Goal: Contribute content: Contribute content

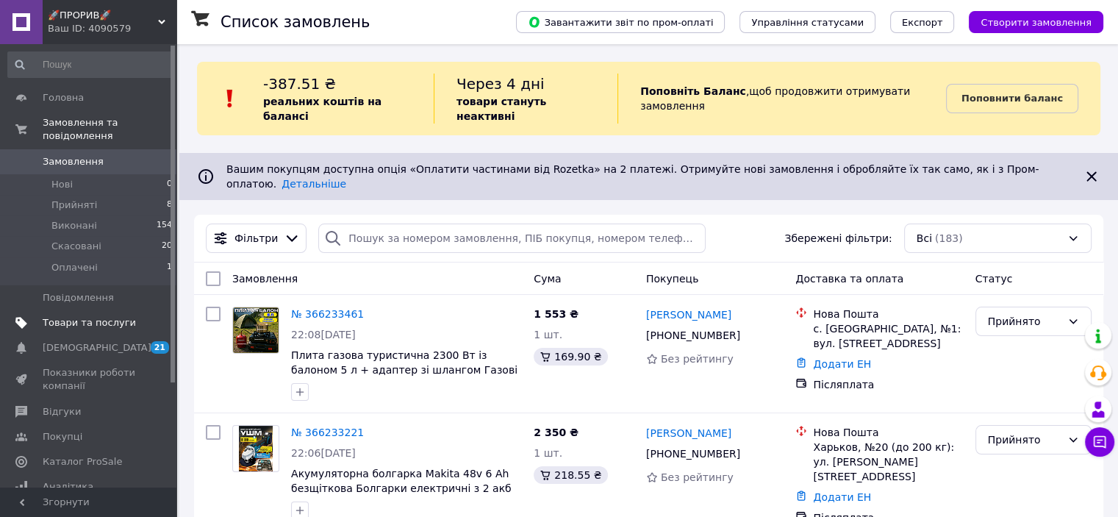
click at [96, 316] on span "Товари та послуги" at bounding box center [89, 322] width 93 height 13
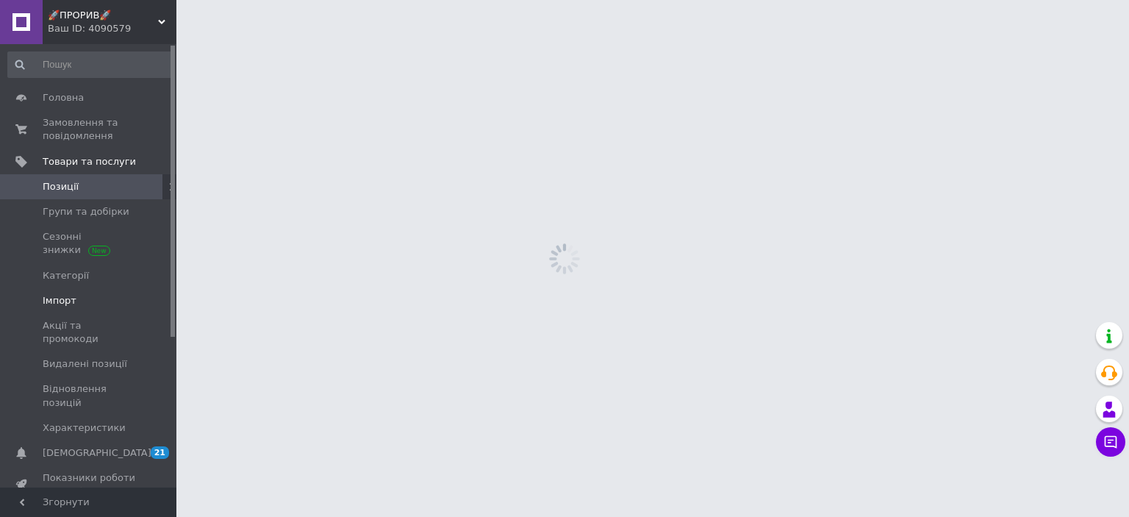
click at [74, 296] on span "Імпорт" at bounding box center [89, 300] width 93 height 13
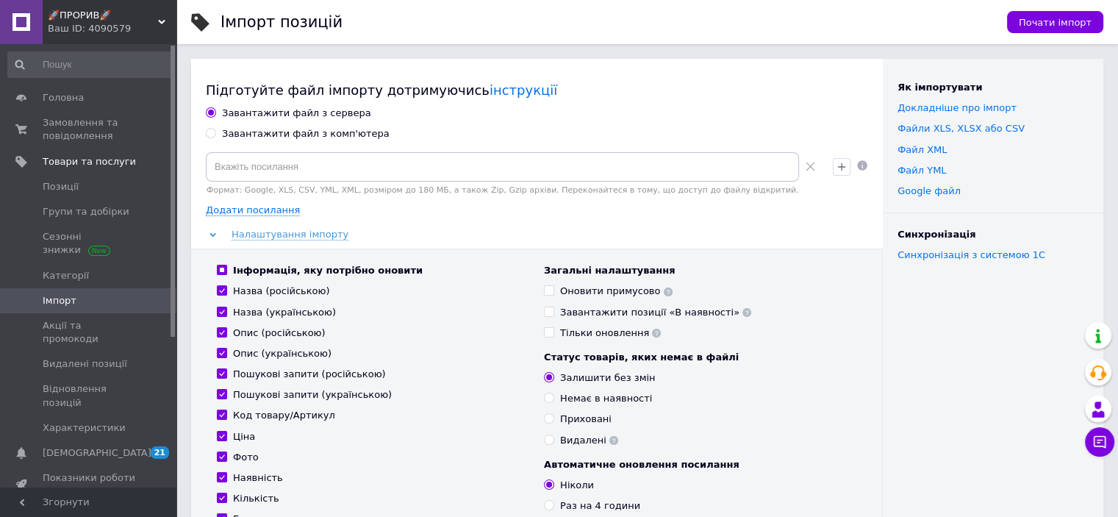
click at [264, 137] on div "Завантажити файл з комп'ютера" at bounding box center [306, 133] width 168 height 13
click at [215, 137] on input "Завантажити файл з комп'ютера" at bounding box center [211, 133] width 10 height 10
radio input "true"
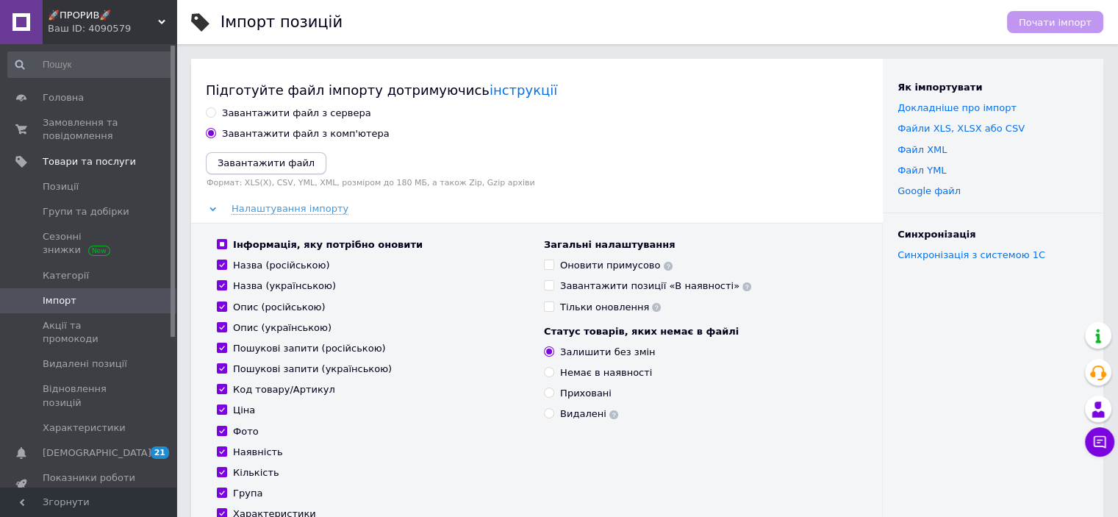
click at [271, 157] on icon "Завантажити файл" at bounding box center [266, 162] width 97 height 11
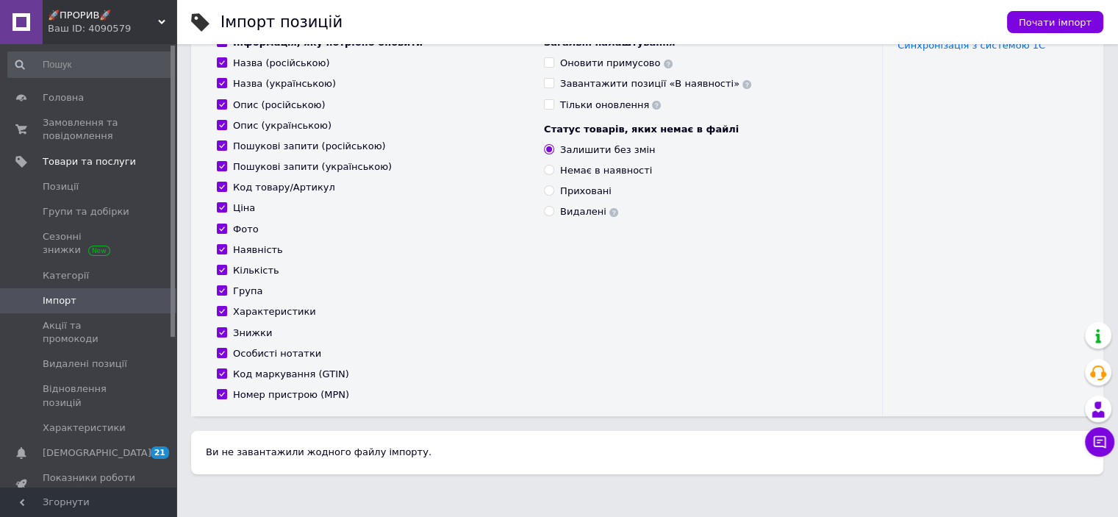
scroll to position [221, 0]
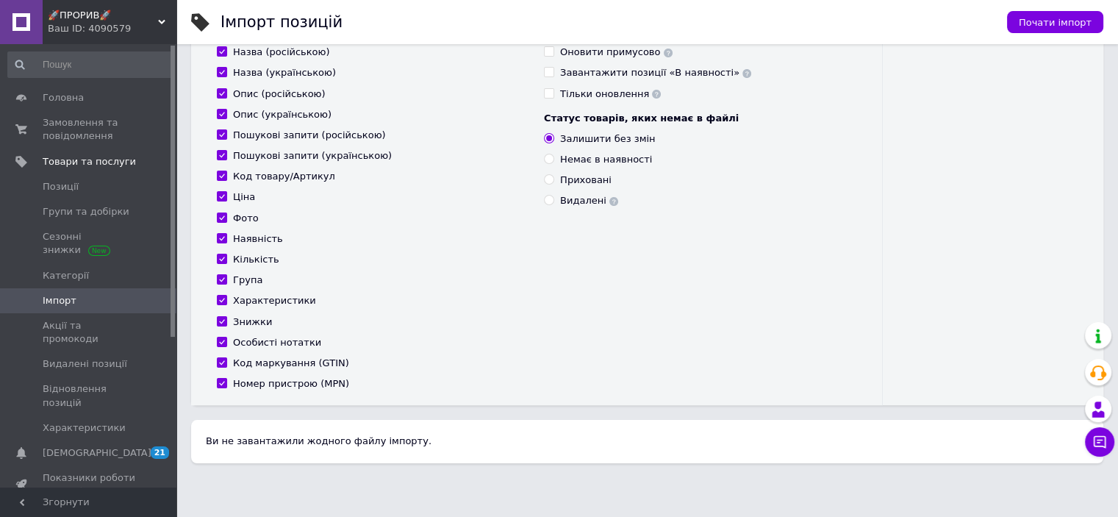
click at [266, 364] on div "Код маркування (GTIN)" at bounding box center [291, 363] width 116 height 13
click at [226, 364] on input "Код маркування (GTIN)" at bounding box center [222, 362] width 10 height 10
checkbox input "false"
click at [276, 385] on div "Номер пристрою (MPN)" at bounding box center [291, 383] width 116 height 13
click at [226, 385] on input "Номер пристрою (MPN)" at bounding box center [222, 383] width 10 height 10
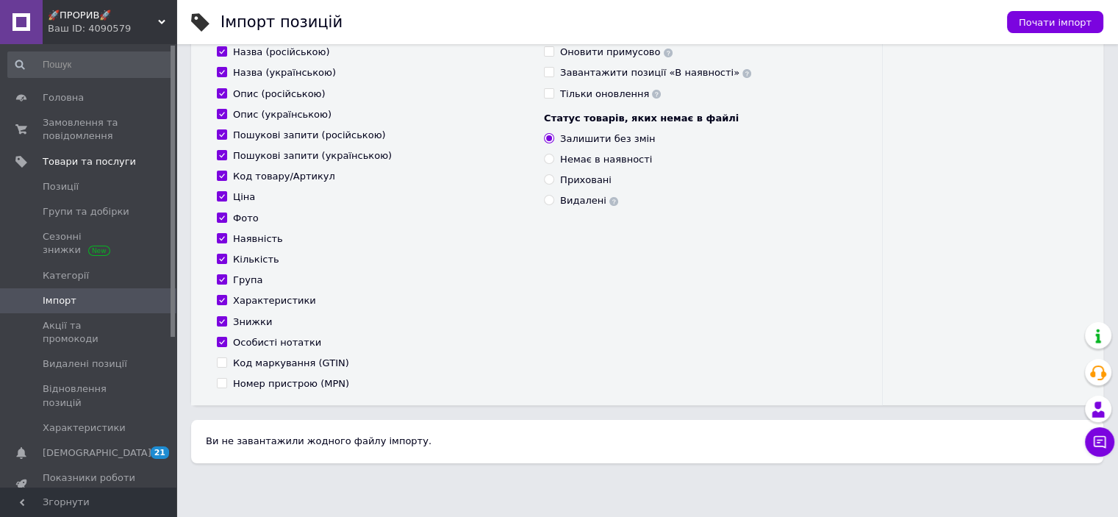
checkbox input "false"
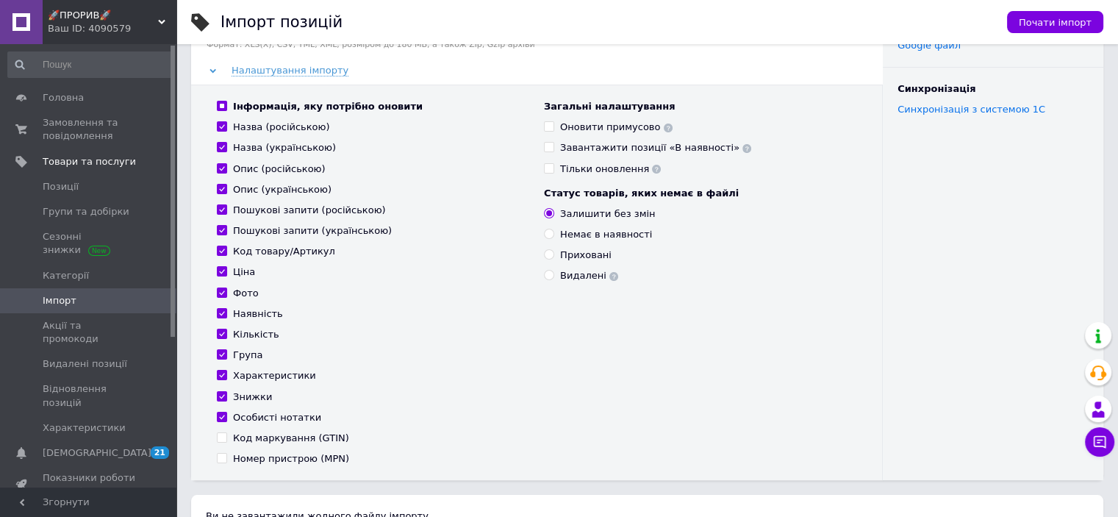
scroll to position [74, 0]
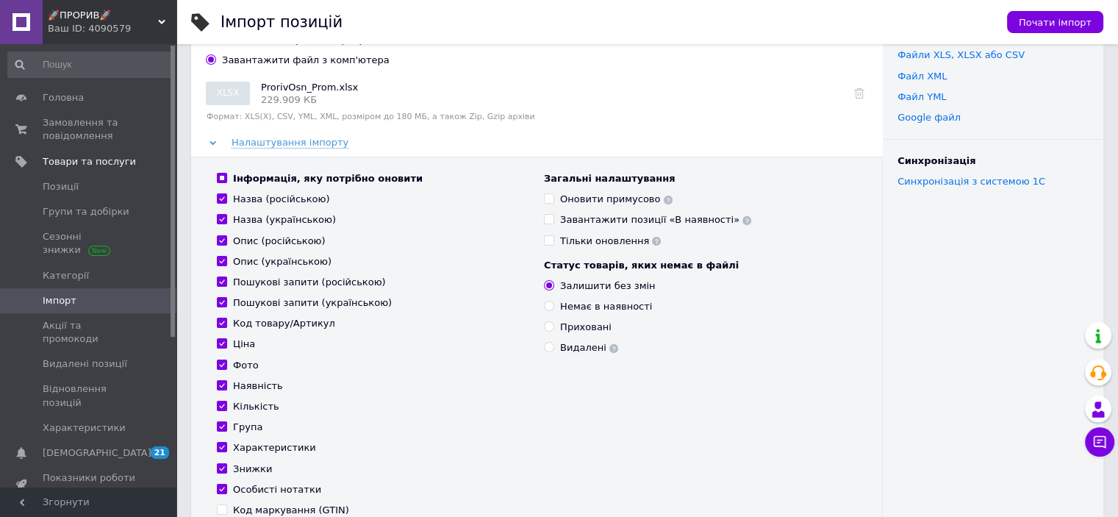
click at [585, 201] on div "Оновити примусово" at bounding box center [616, 199] width 112 height 13
click at [554, 201] on input "Оновити примусово" at bounding box center [549, 198] width 10 height 10
checkbox input "true"
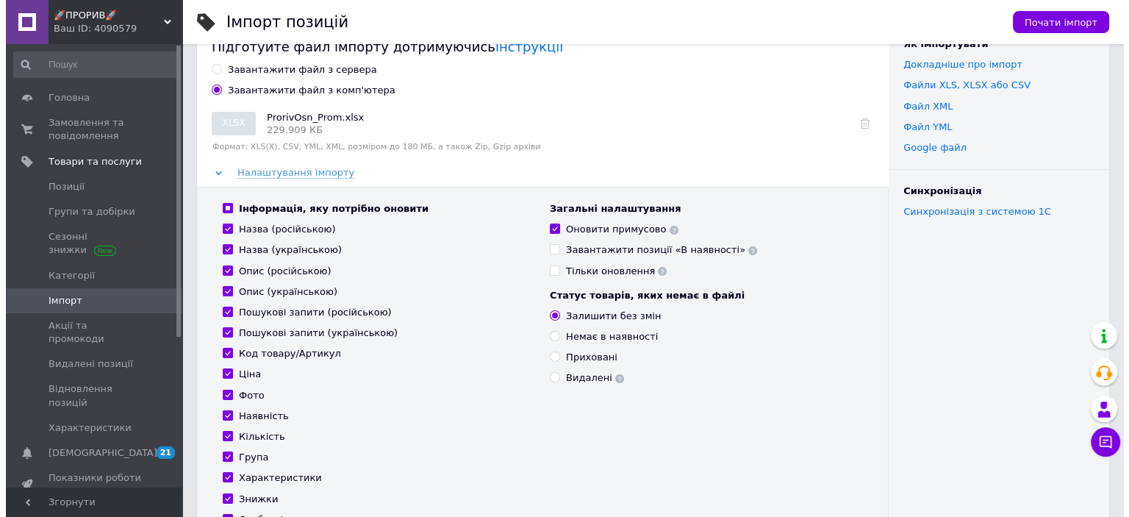
scroll to position [0, 0]
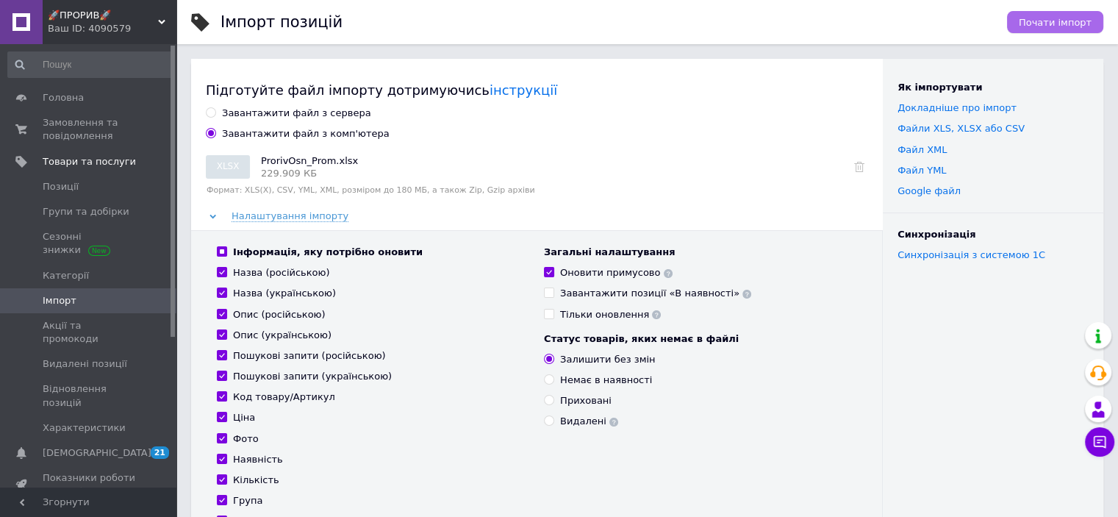
click at [1047, 27] on span "Почати імпорт" at bounding box center [1055, 22] width 73 height 11
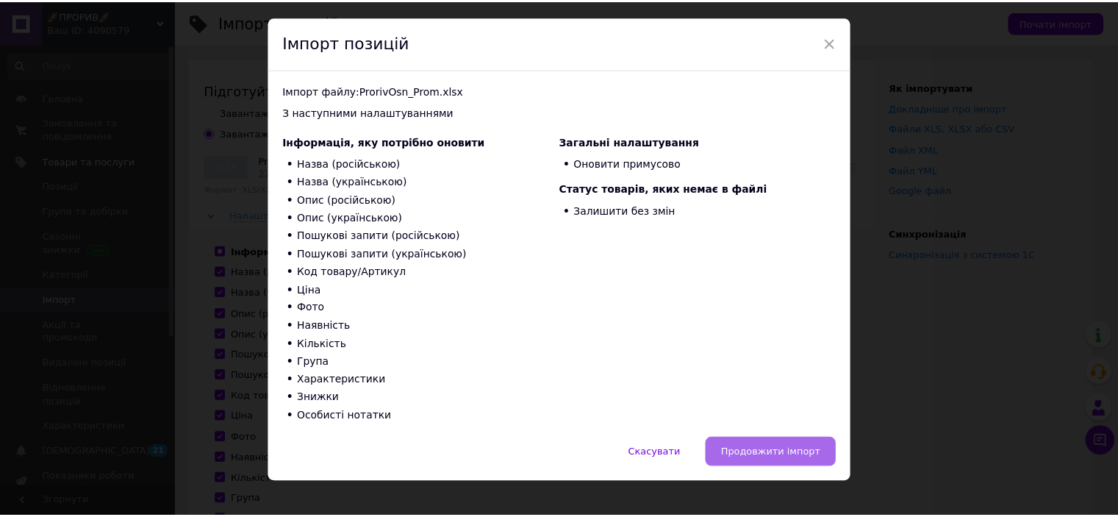
scroll to position [52, 0]
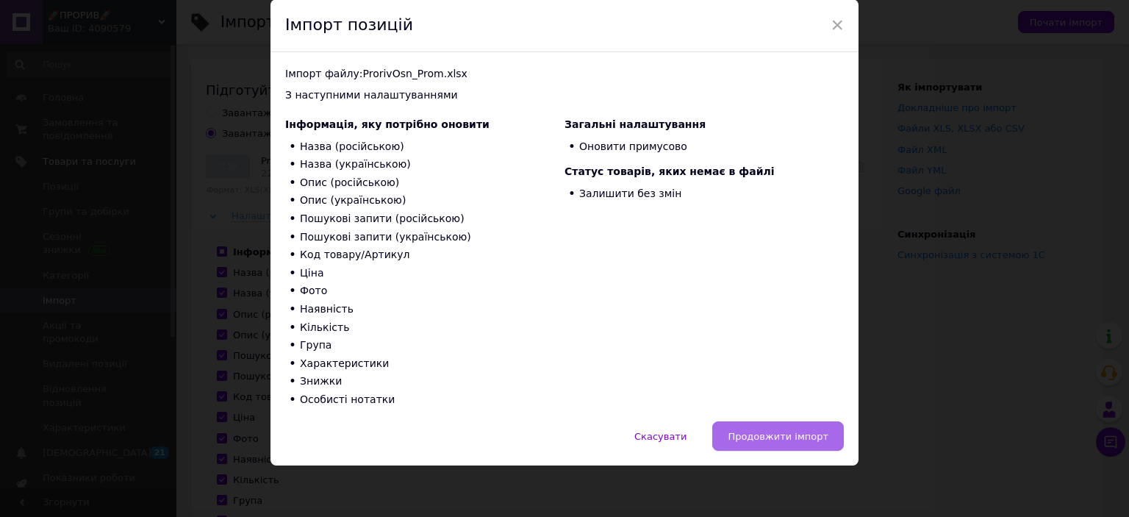
click at [760, 424] on button "Продовжити імпорт" at bounding box center [778, 435] width 132 height 29
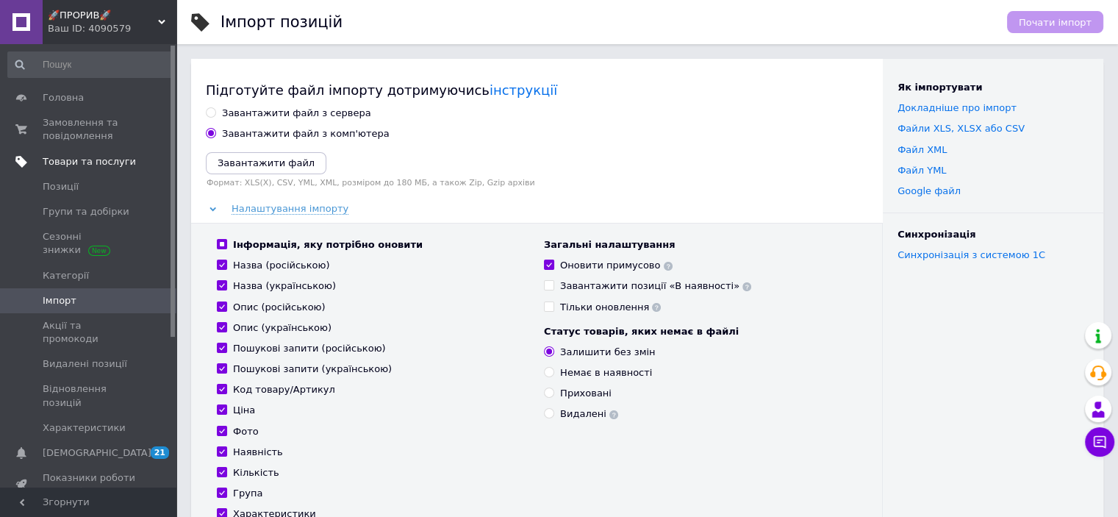
click at [92, 166] on span "Товари та послуги" at bounding box center [89, 161] width 93 height 13
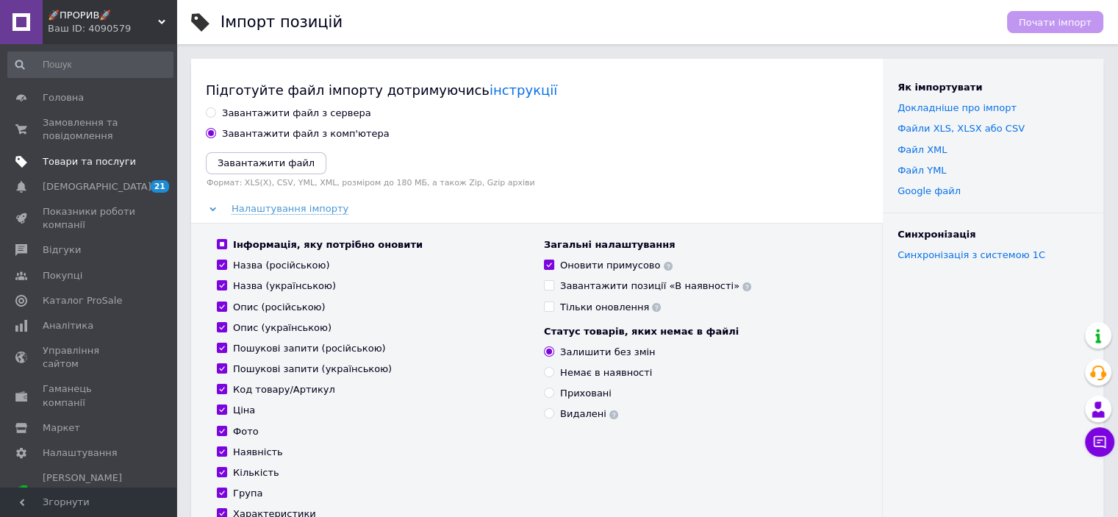
click at [100, 162] on span "Товари та послуги" at bounding box center [89, 161] width 93 height 13
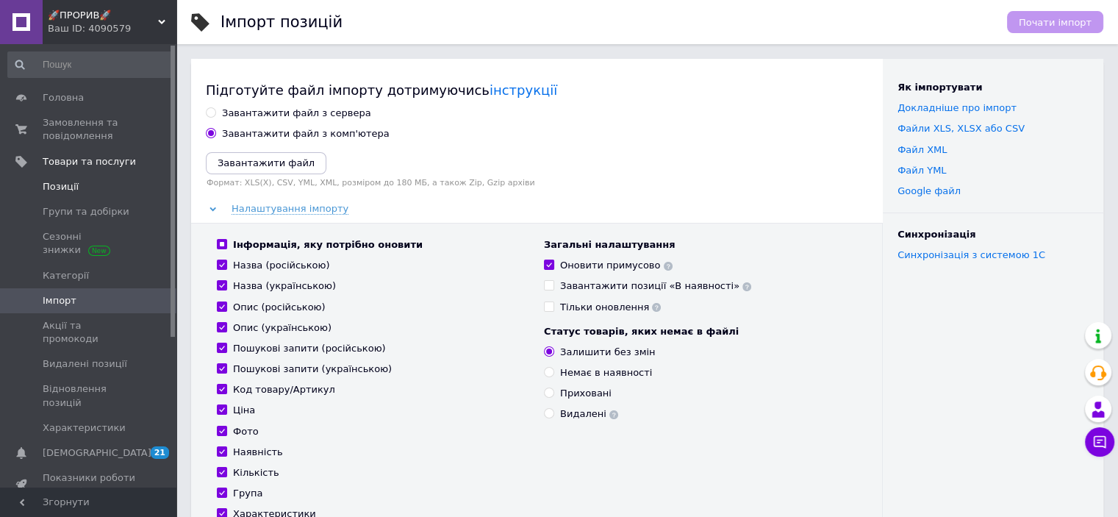
click at [74, 191] on span "Позиції" at bounding box center [61, 186] width 36 height 13
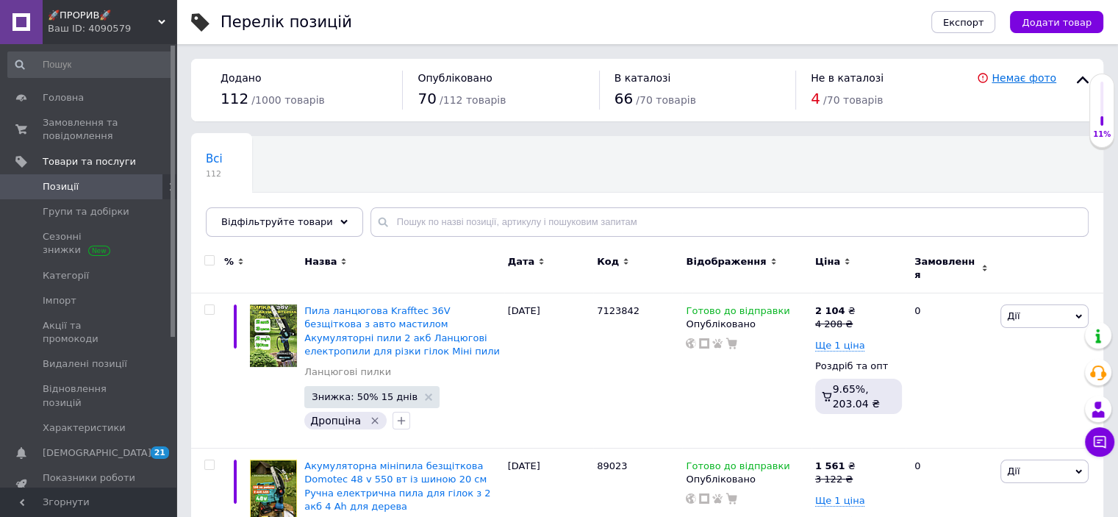
click at [1034, 79] on link "Немає фото" at bounding box center [1024, 78] width 65 height 12
